Goal: Entertainment & Leisure: Consume media (video, audio)

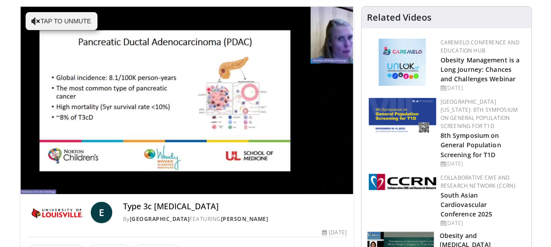
scroll to position [91, 0]
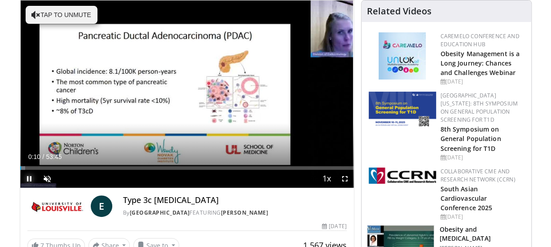
click at [30, 178] on span "Video Player" at bounding box center [29, 179] width 18 height 18
drag, startPoint x: 25, startPoint y: 168, endPoint x: 18, endPoint y: 169, distance: 7.7
